Goal: Information Seeking & Learning: Learn about a topic

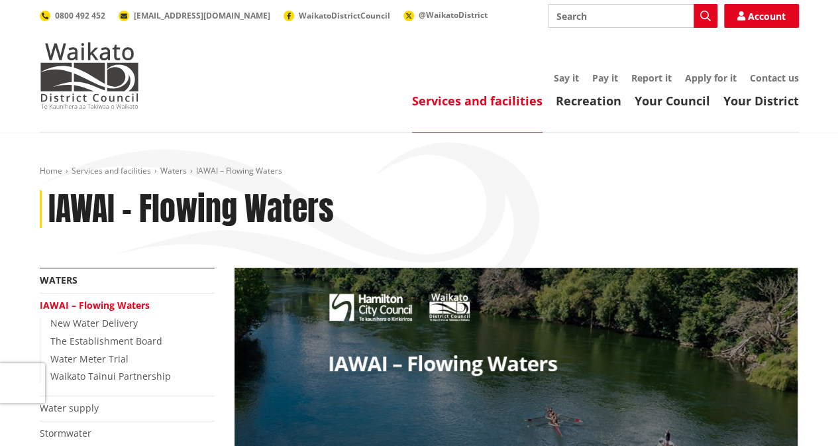
drag, startPoint x: 816, startPoint y: 1, endPoint x: 507, endPoint y: 54, distance: 313.3
click at [498, 56] on div "Toggle search Toggle navigation Services and facilities Recreation Your Council…" at bounding box center [419, 56] width 779 height 105
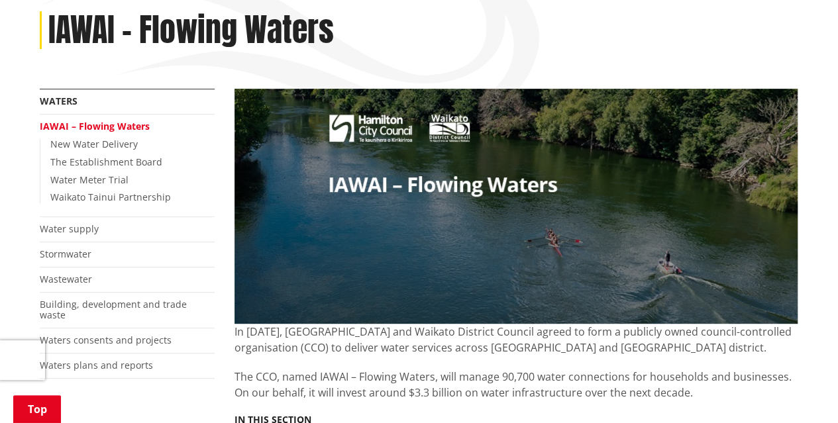
scroll to position [199, 0]
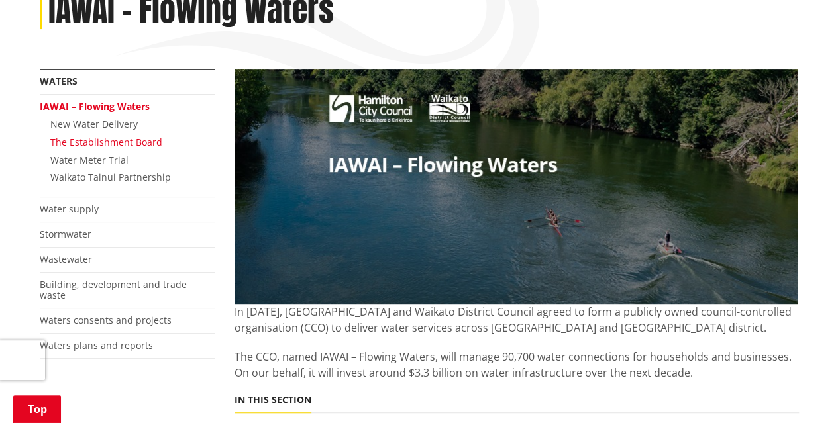
click at [151, 146] on link "The Establishment Board" at bounding box center [106, 142] width 112 height 13
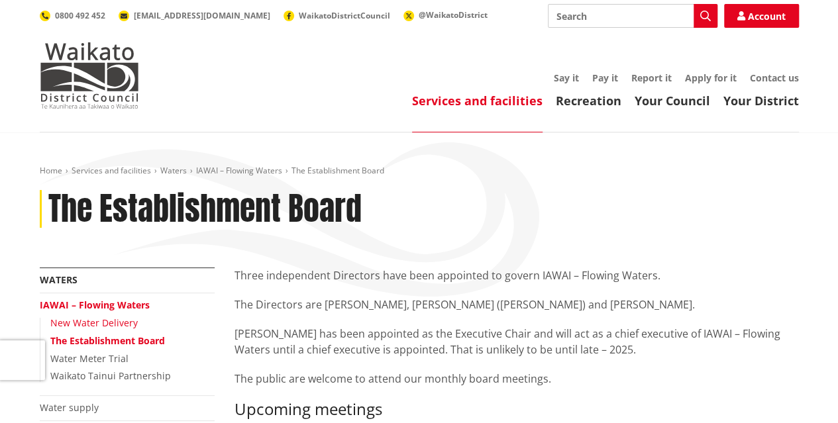
click at [114, 321] on link "New Water Delivery" at bounding box center [93, 323] width 87 height 13
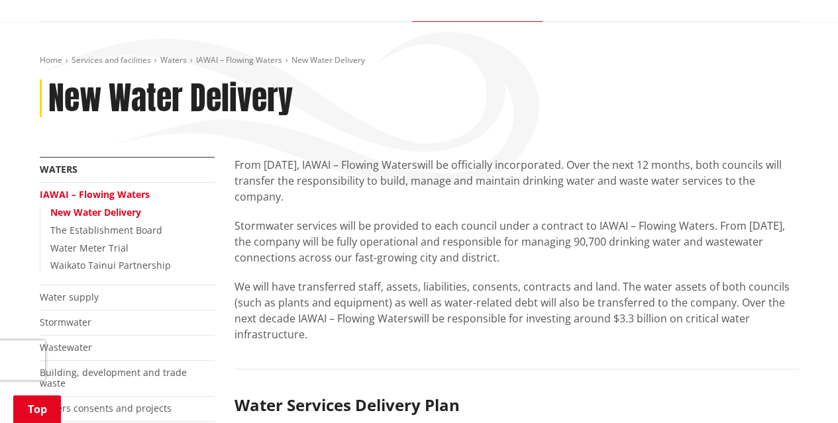
scroll to position [265, 0]
